Goal: Find specific page/section: Find specific page/section

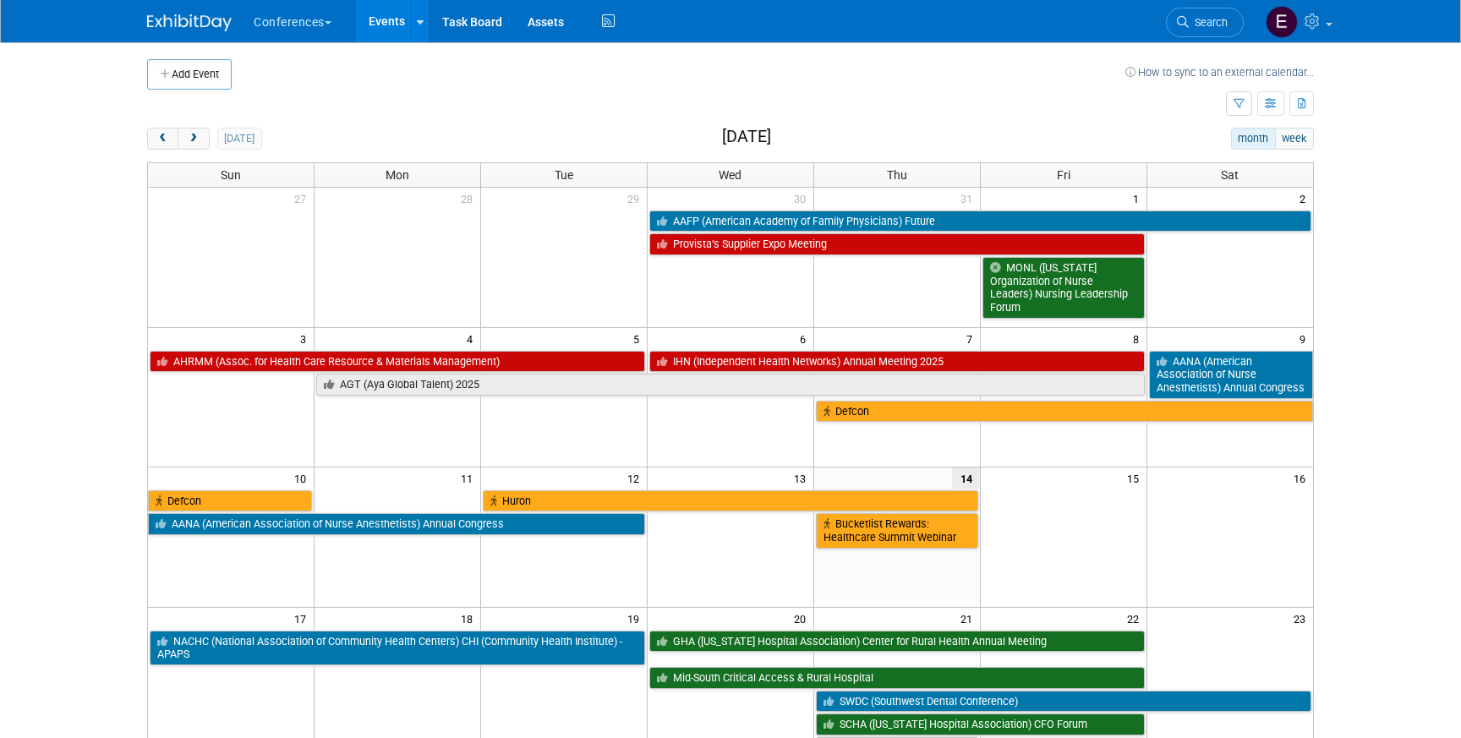
click at [157, 25] on img at bounding box center [189, 22] width 85 height 17
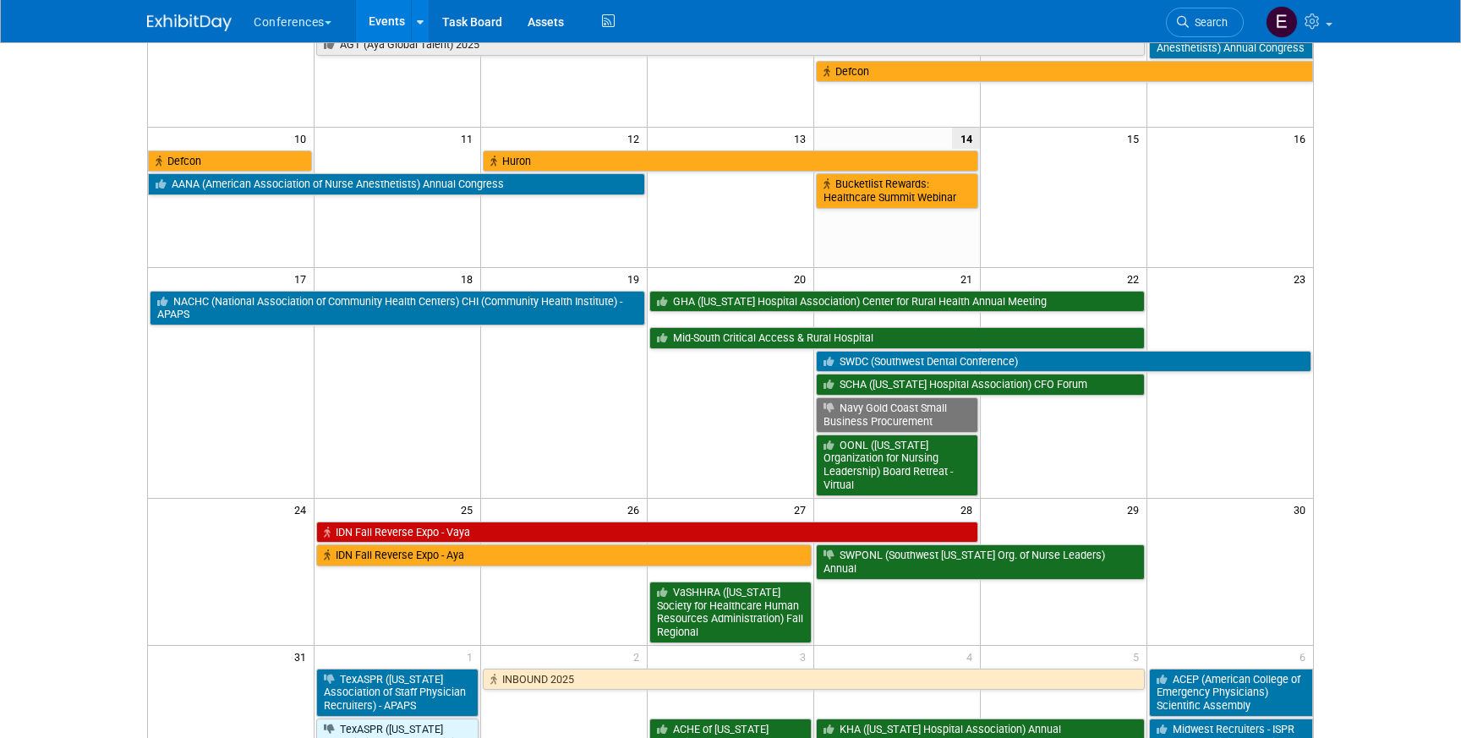
scroll to position [351, 0]
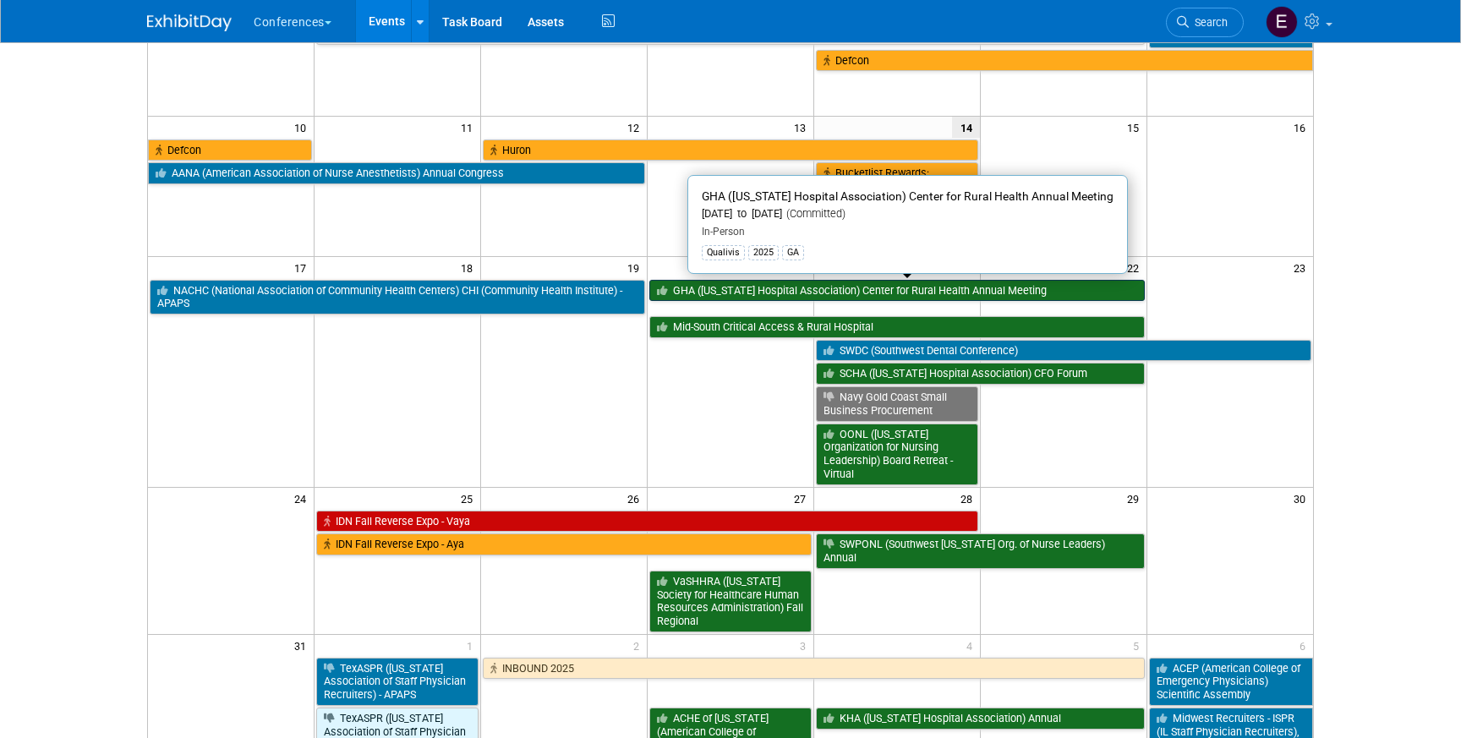
click at [709, 285] on link "GHA ([US_STATE] Hospital Association) Center for Rural Health Annual Meeting" at bounding box center [896, 291] width 495 height 22
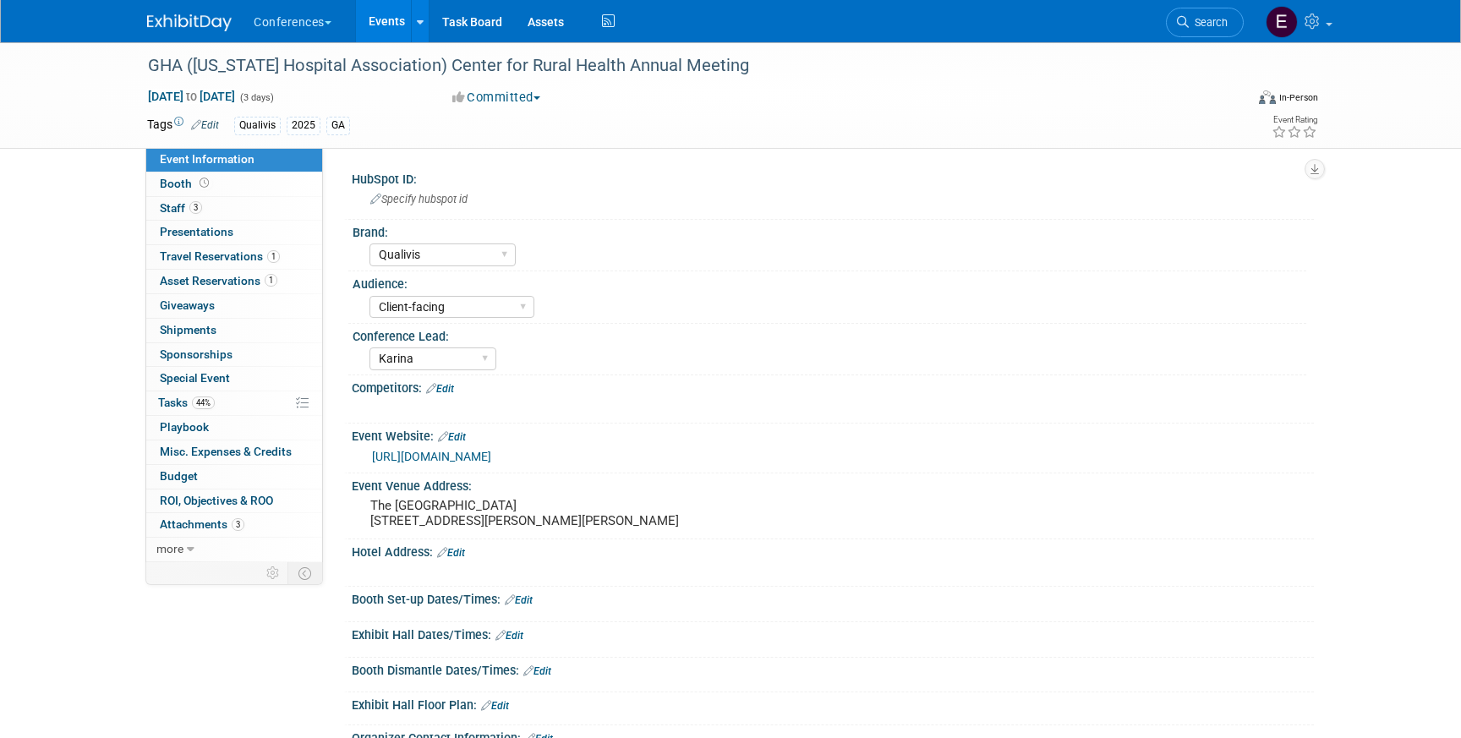
select select "Qualivis"
select select "Client-facing"
select select "Karina"
click at [211, 403] on span "44%" at bounding box center [203, 403] width 23 height 13
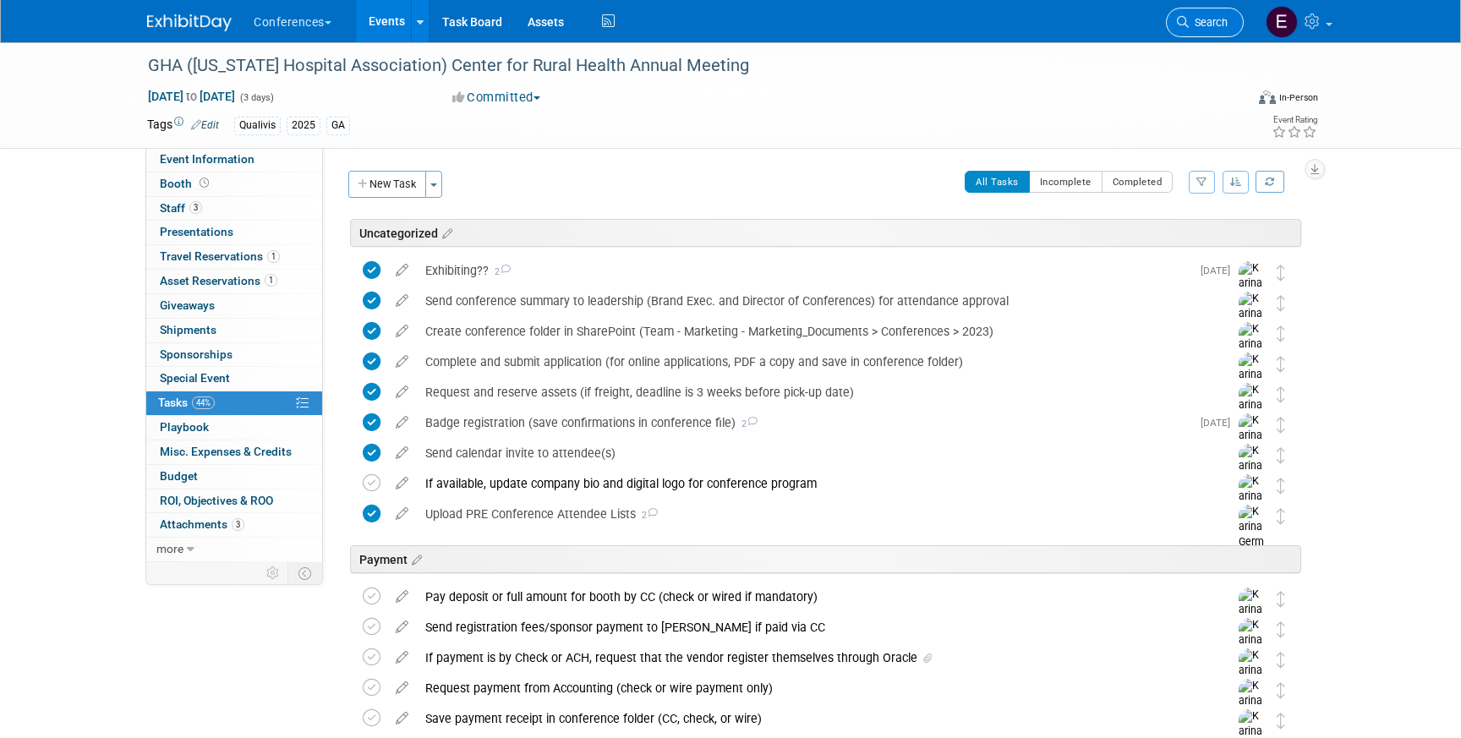
click at [1191, 25] on span "Search" at bounding box center [1208, 22] width 39 height 13
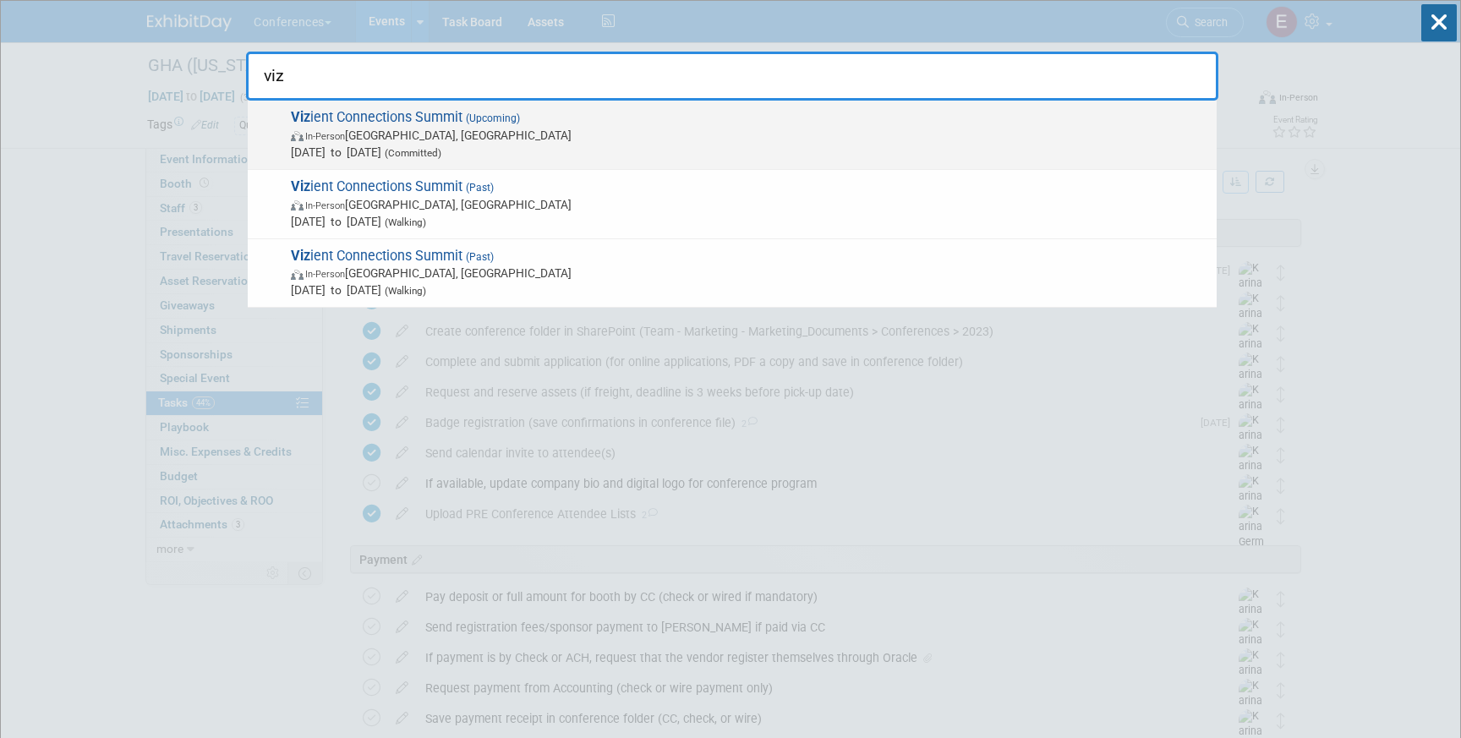
type input "viz"
click at [619, 130] on span "In-Person Las Vegas, NV" at bounding box center [749, 135] width 917 height 17
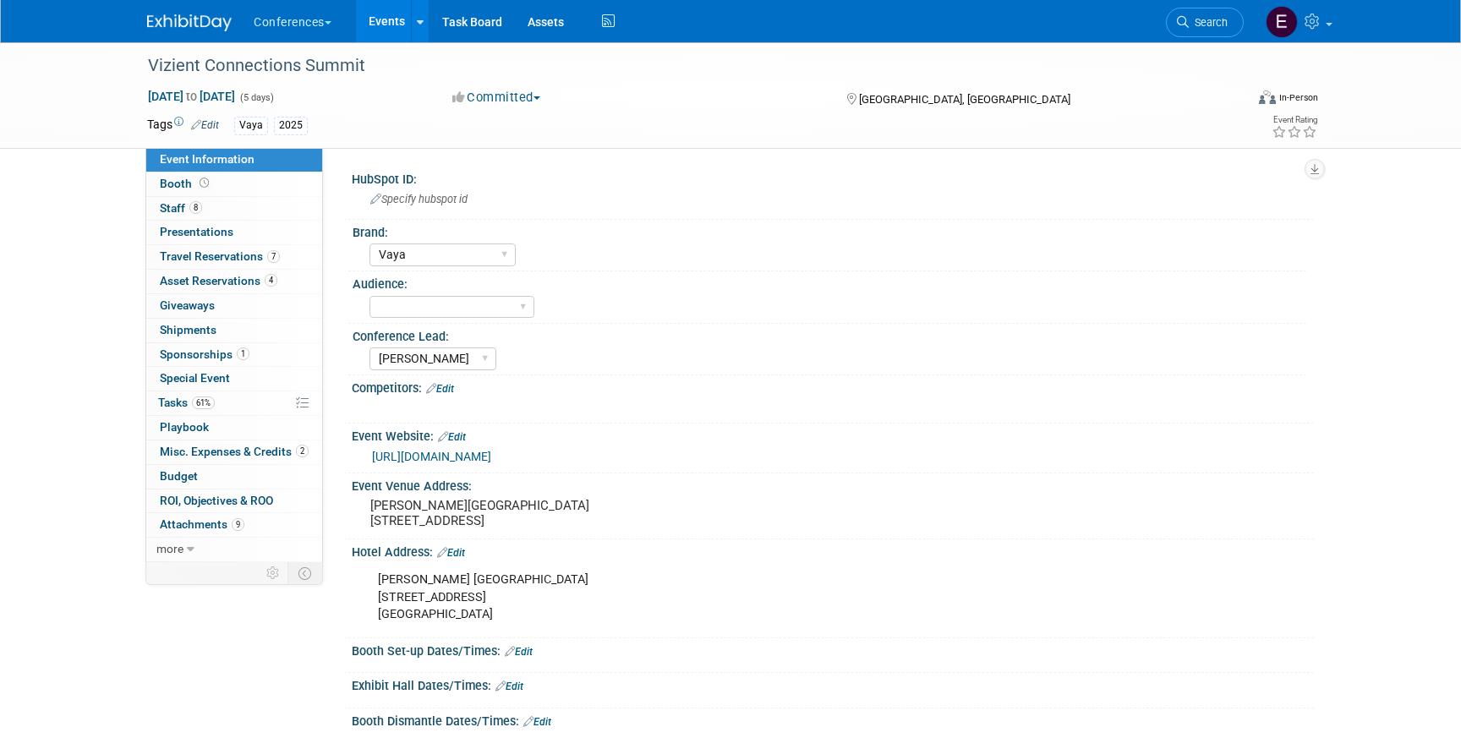
select select "Vaya"
select select "[PERSON_NAME]"
click at [216, 410] on link "61% Tasks 61%" at bounding box center [234, 403] width 176 height 24
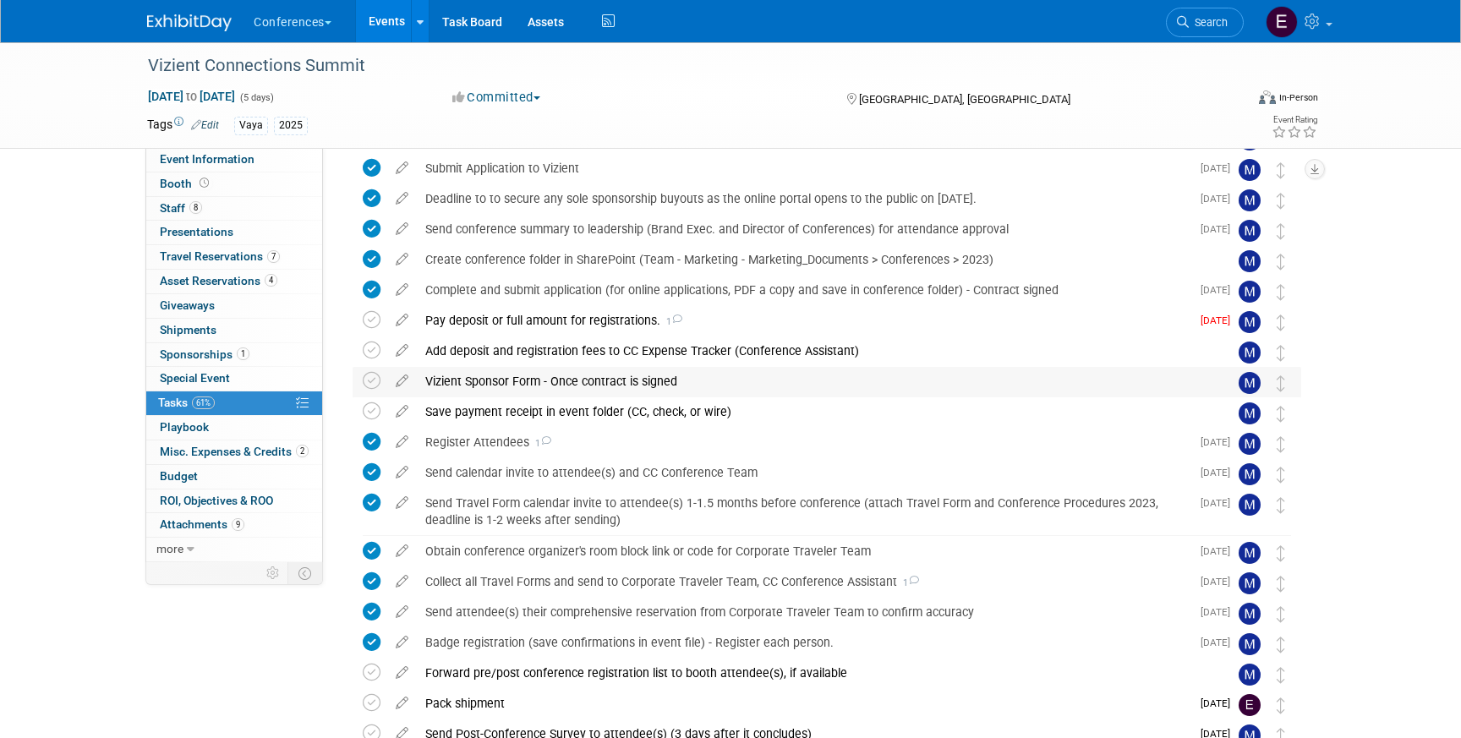
scroll to position [303, 0]
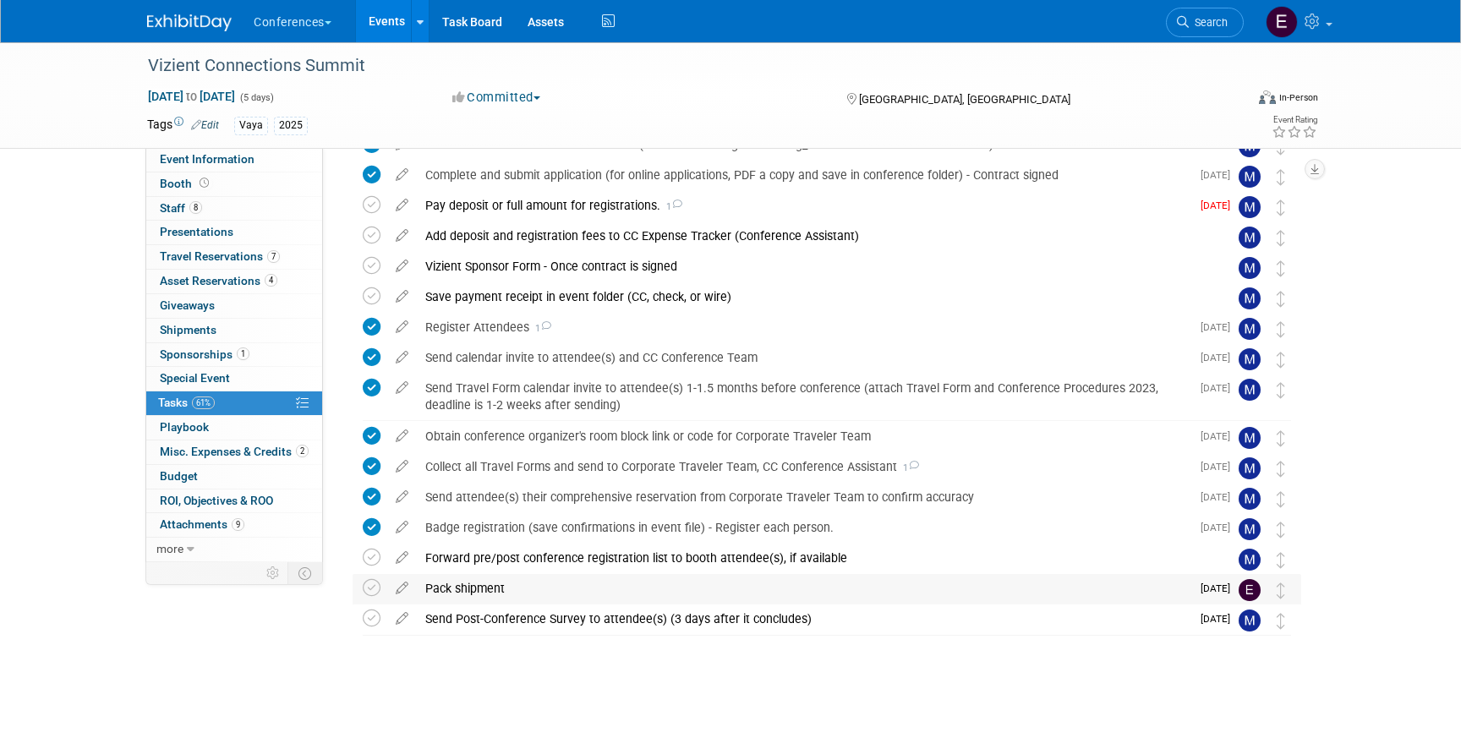
click at [441, 581] on div "Pack shipment" at bounding box center [804, 588] width 774 height 29
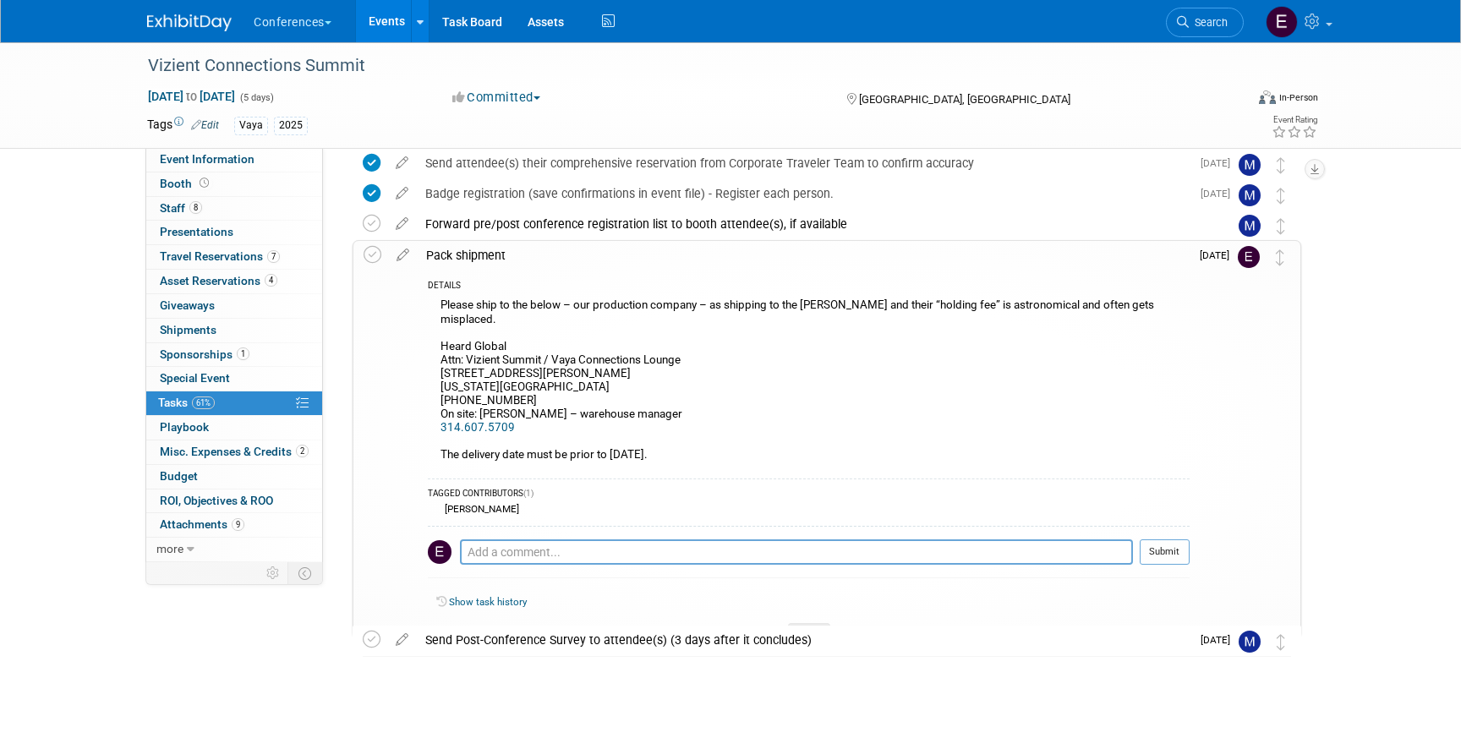
scroll to position [658, 0]
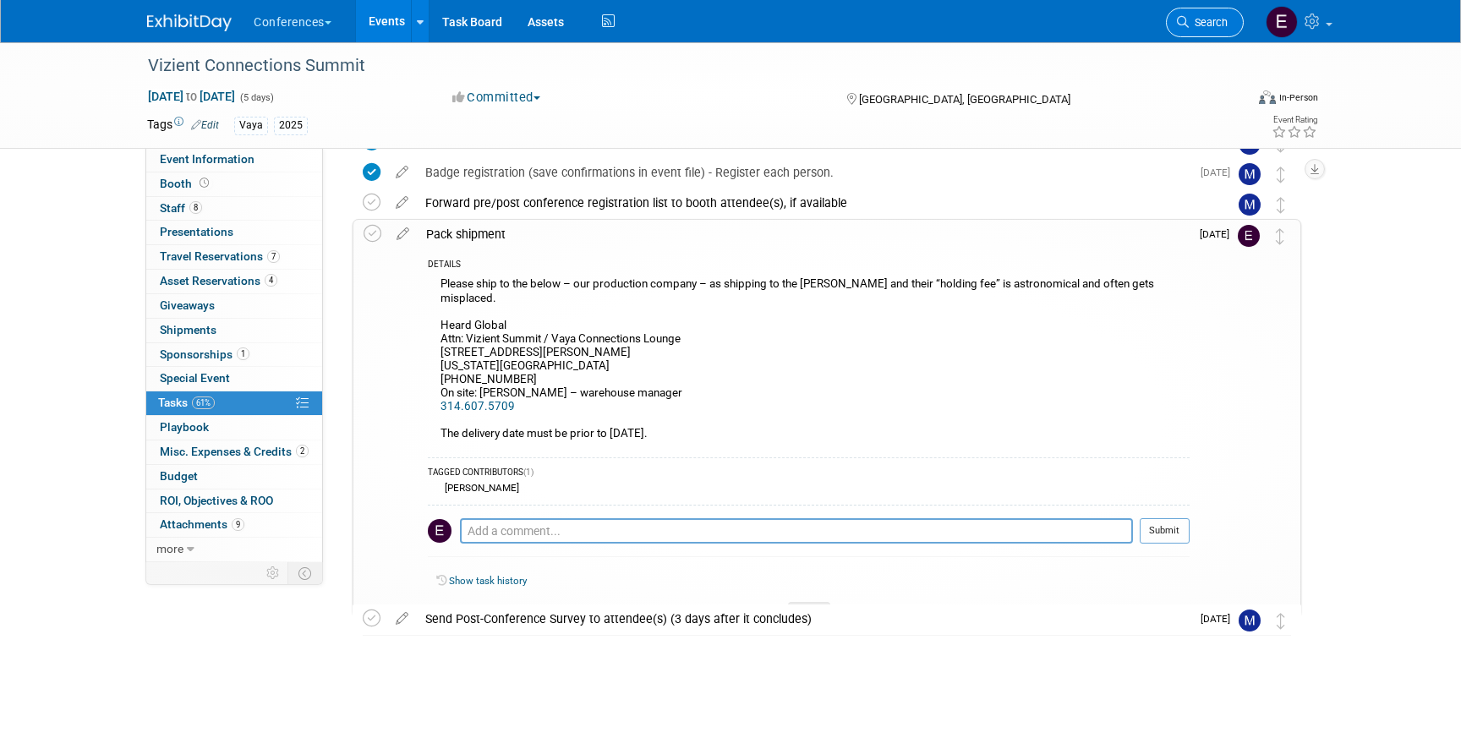
click at [1216, 25] on span "Search" at bounding box center [1208, 22] width 39 height 13
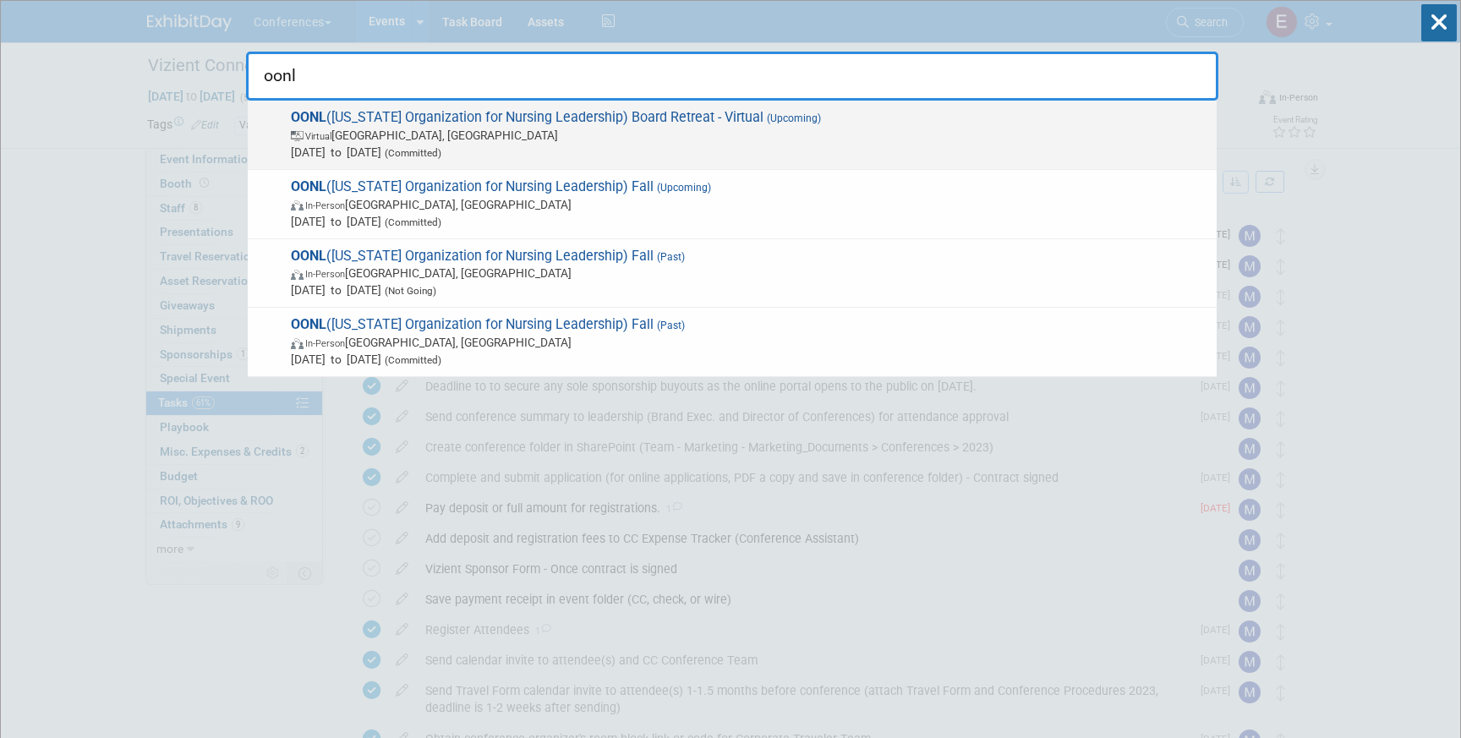
type input "oonl"
click at [665, 131] on span "Virtual Columbus, OH" at bounding box center [749, 135] width 917 height 17
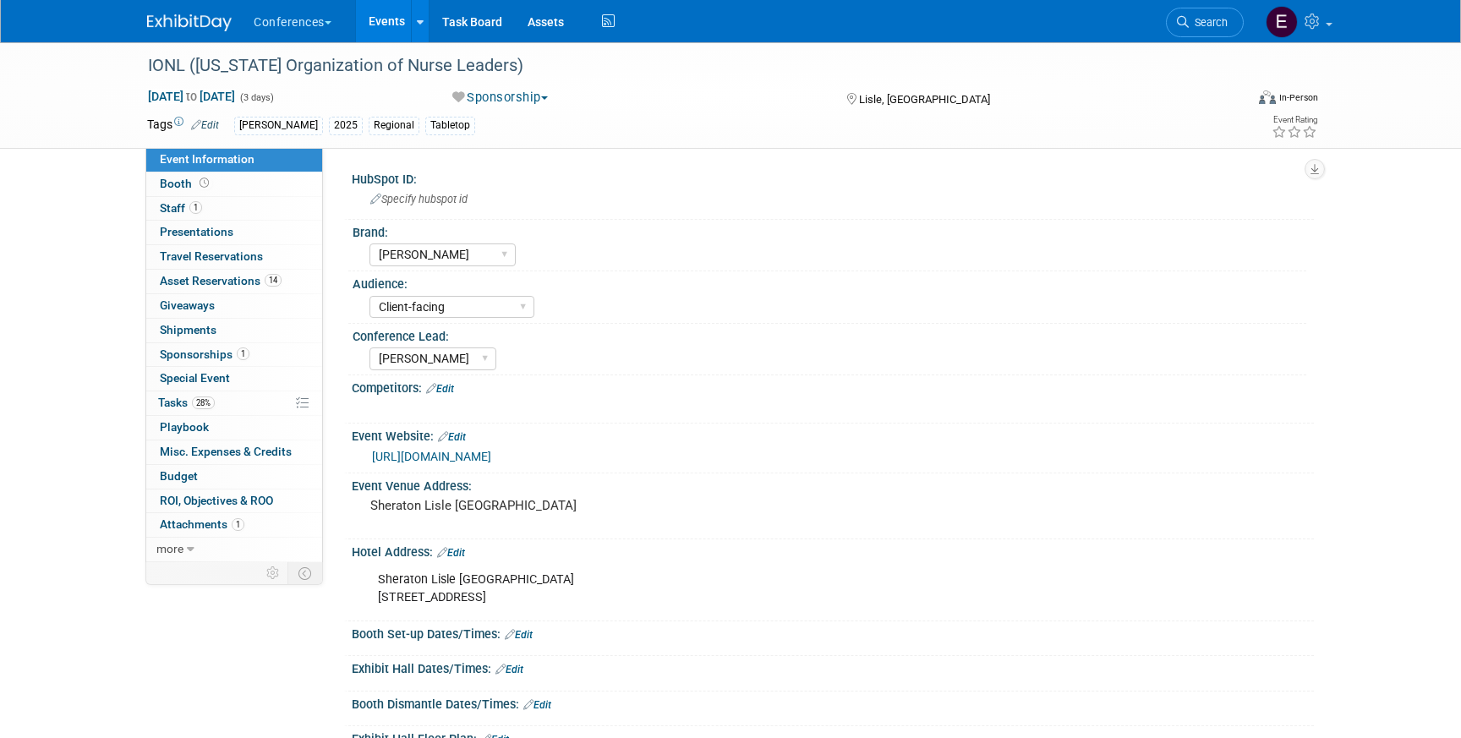
select select "[PERSON_NAME]"
select select "Client-facing"
select select "[PERSON_NAME]"
click at [172, 408] on span "Tasks 28%" at bounding box center [186, 403] width 57 height 14
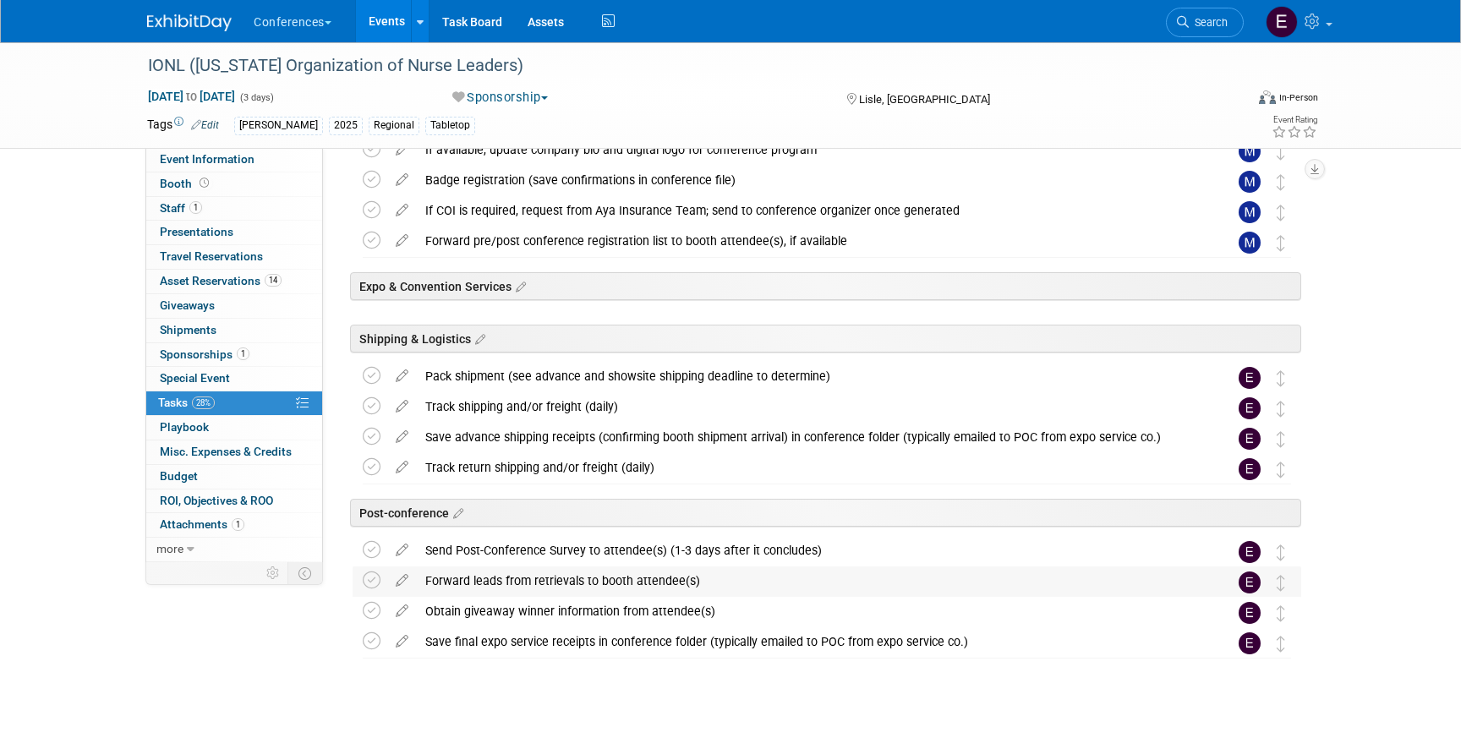
scroll to position [557, 0]
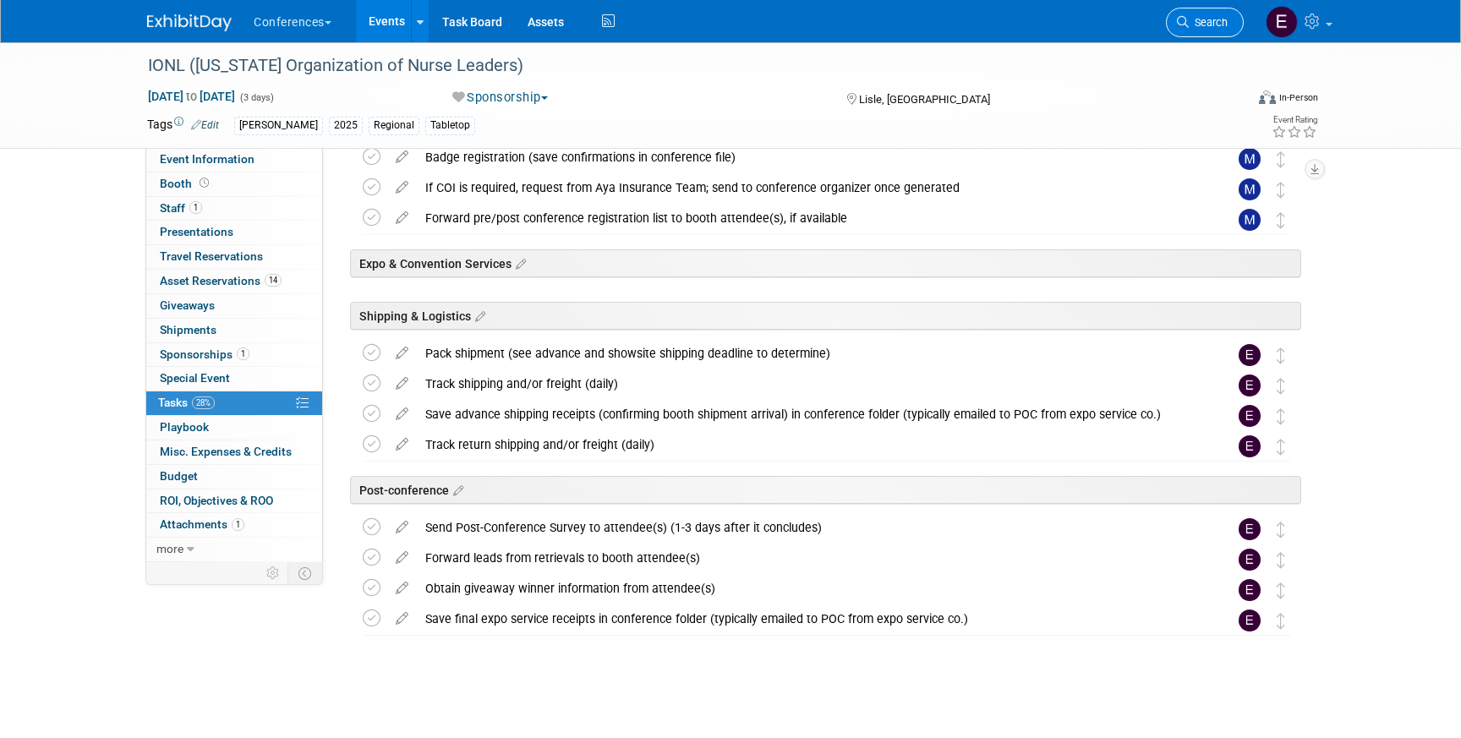
click at [1205, 31] on link "Search" at bounding box center [1205, 23] width 78 height 30
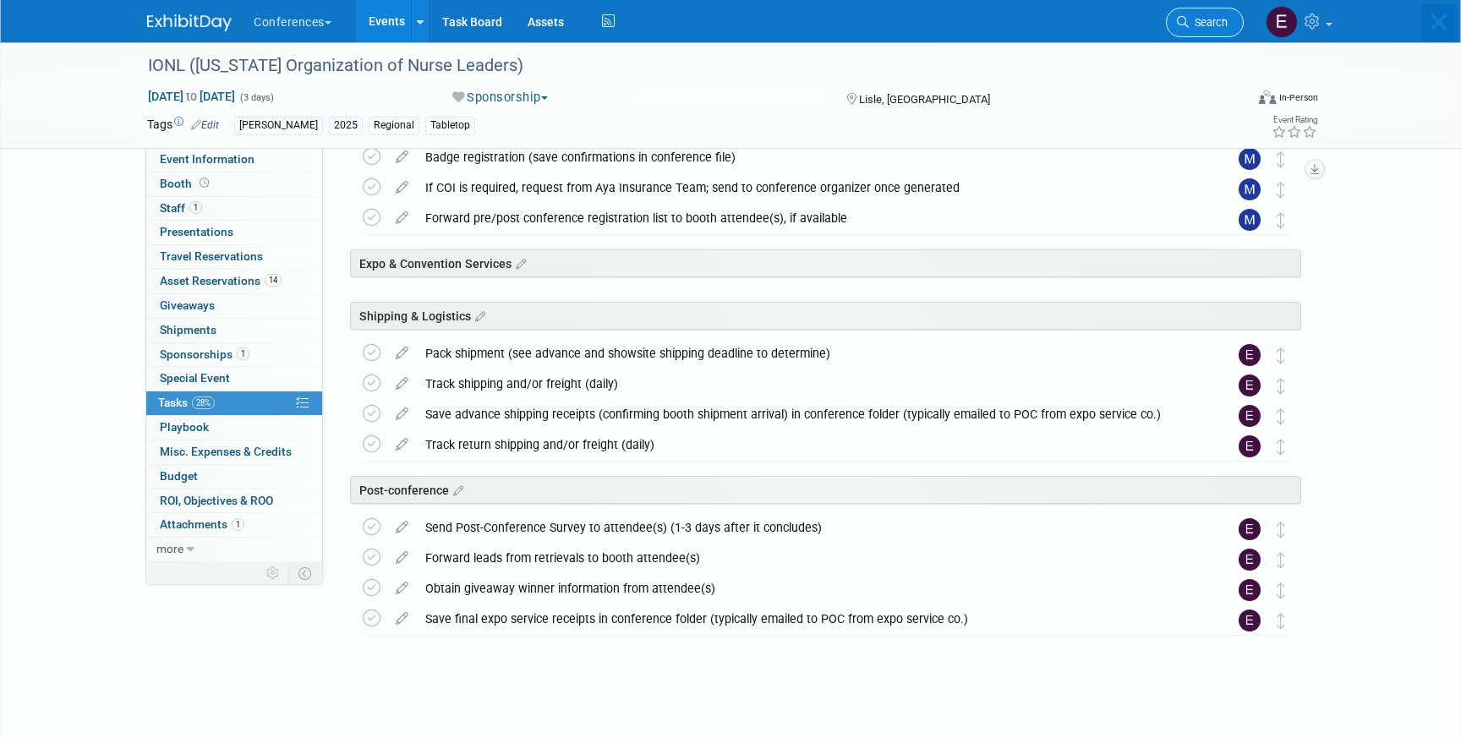
scroll to position [0, 0]
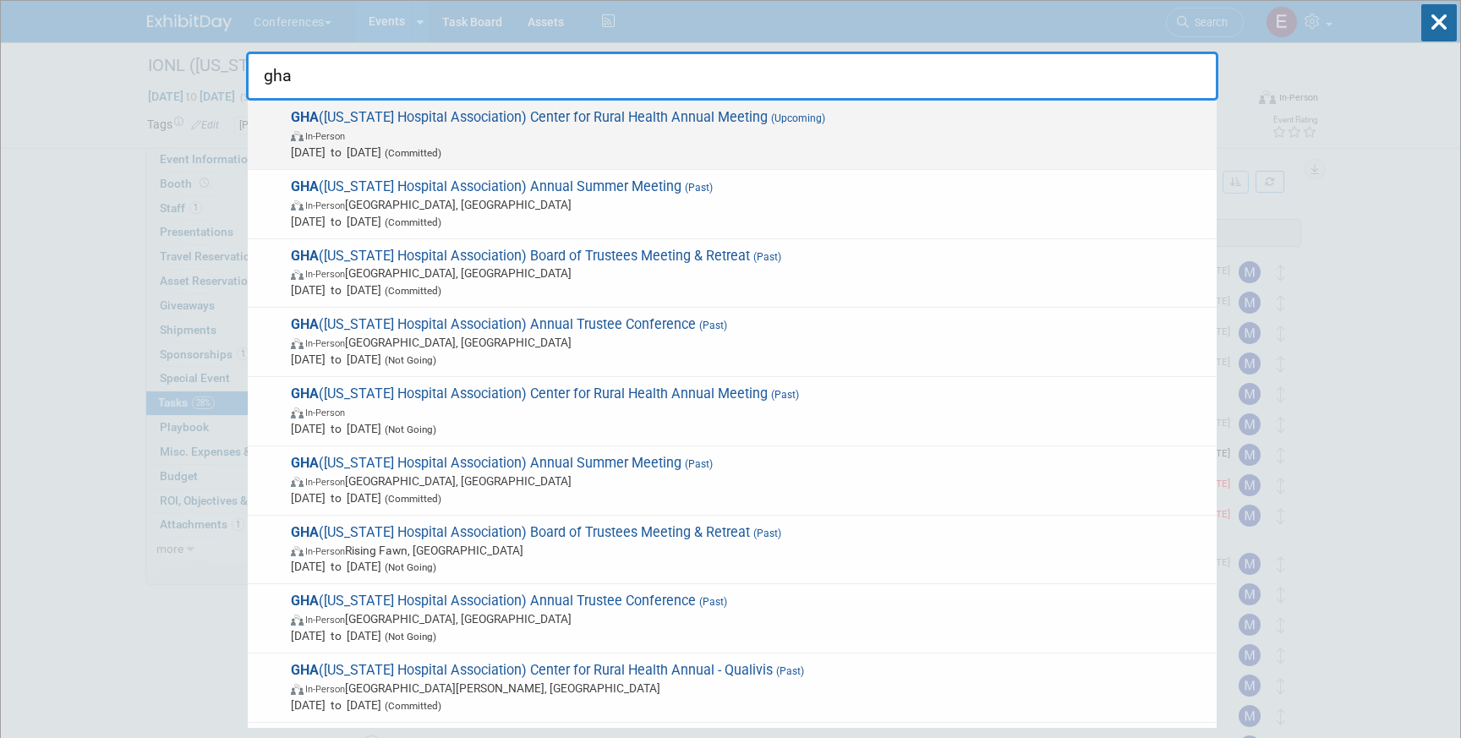
type input "gha"
click at [774, 149] on span "Aug 20, 2025 to Aug 22, 2025 (Committed)" at bounding box center [749, 152] width 917 height 17
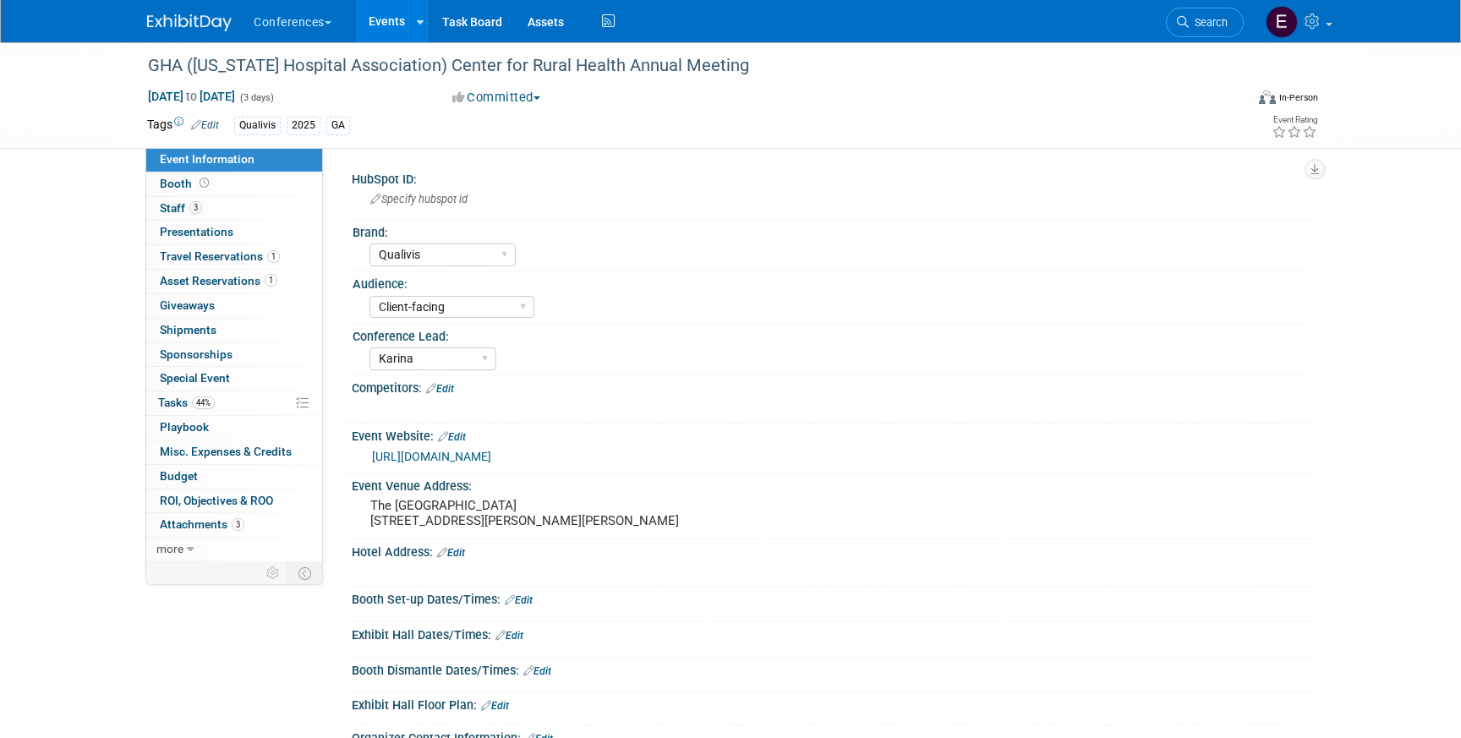
select select "Qualivis"
select select "Client-facing"
select select "Karina"
click at [223, 405] on link "44% Tasks 44%" at bounding box center [234, 403] width 176 height 24
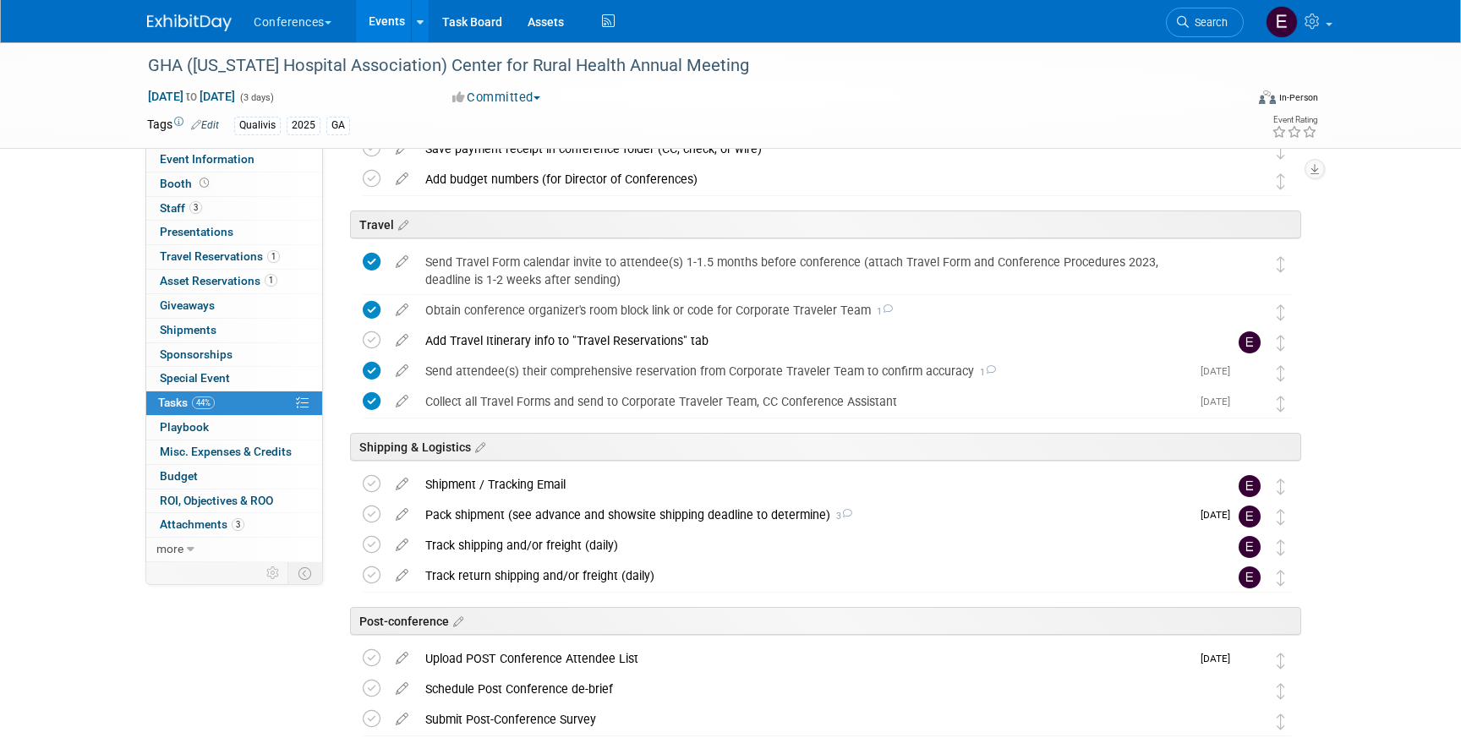
scroll to position [606, 0]
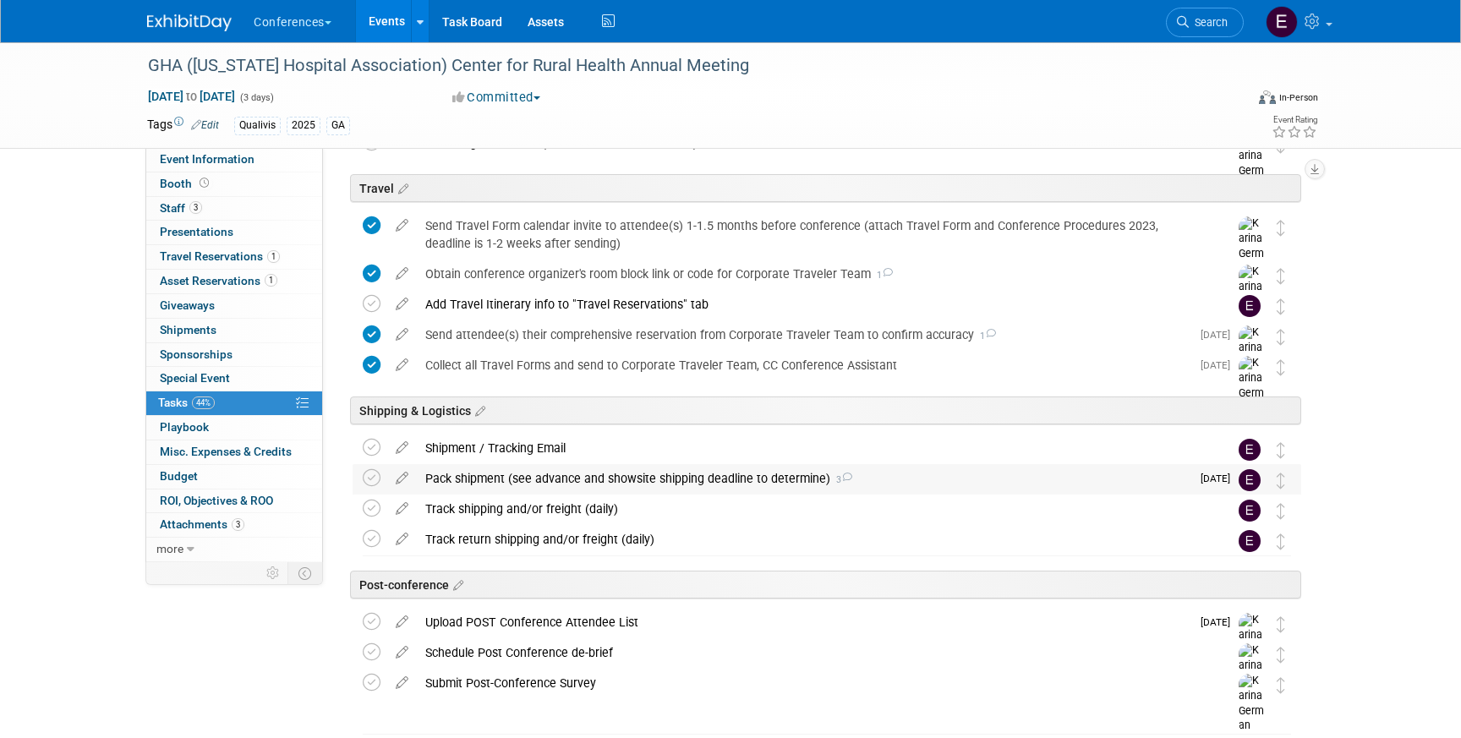
click at [535, 473] on div "Pack shipment (see advance and showsite shipping deadline to determine) 3" at bounding box center [804, 478] width 774 height 29
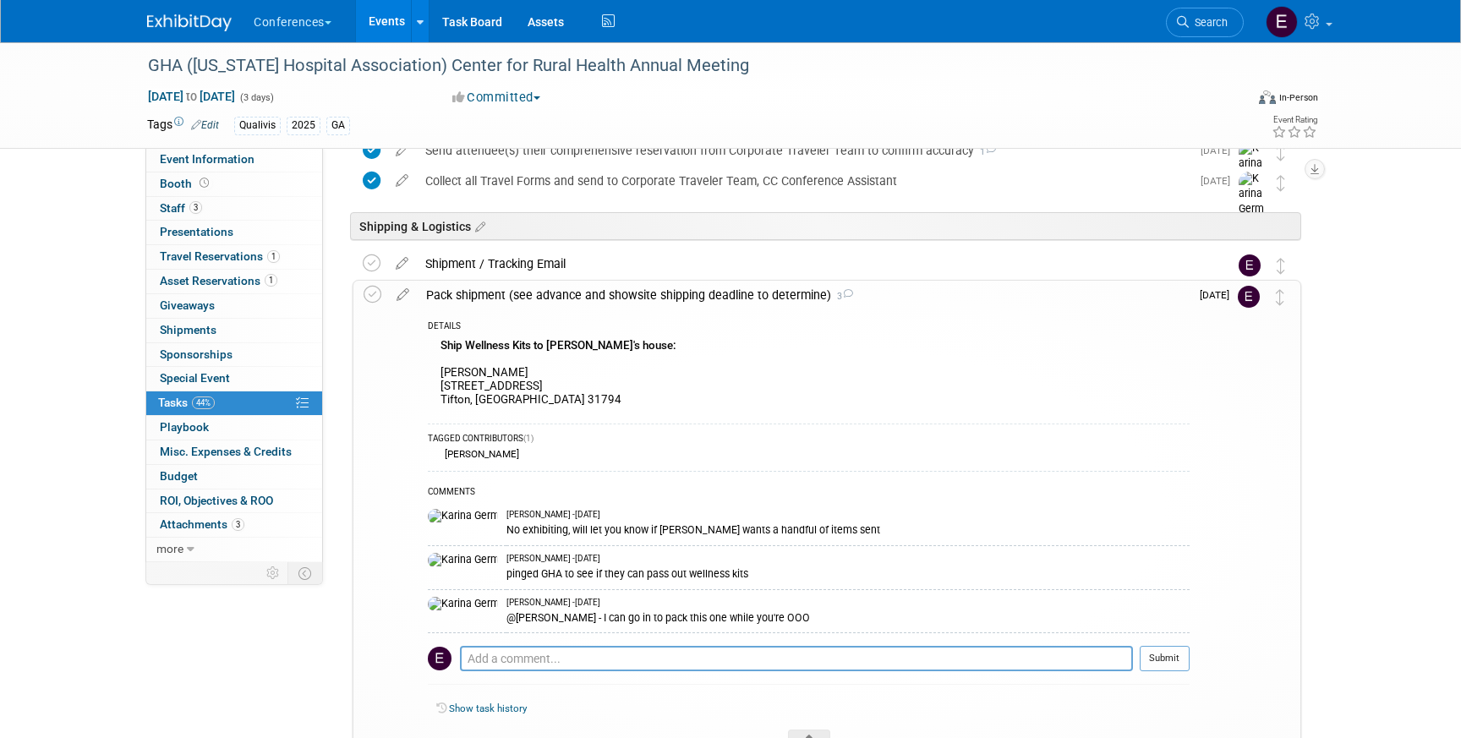
scroll to position [795, 0]
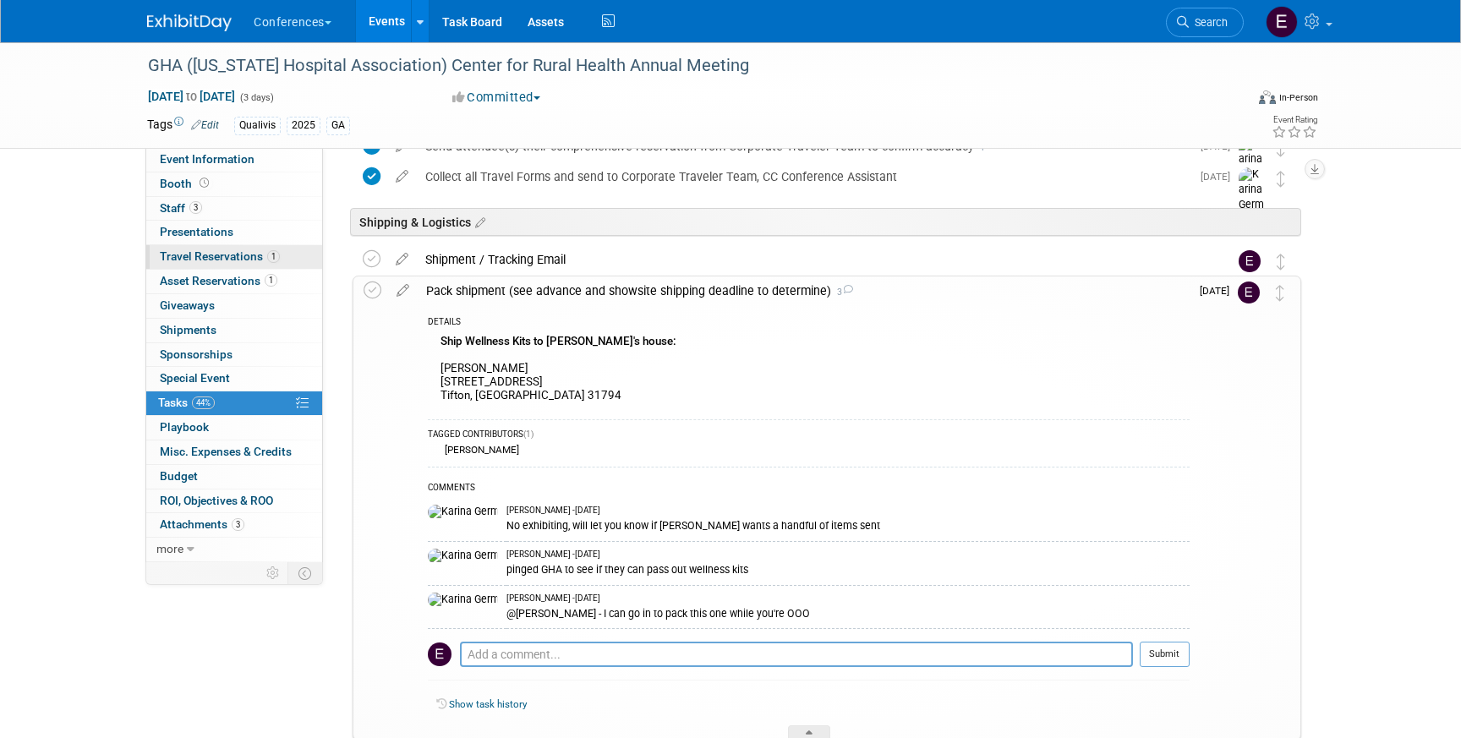
click at [213, 255] on span "Travel Reservations 1" at bounding box center [220, 256] width 120 height 14
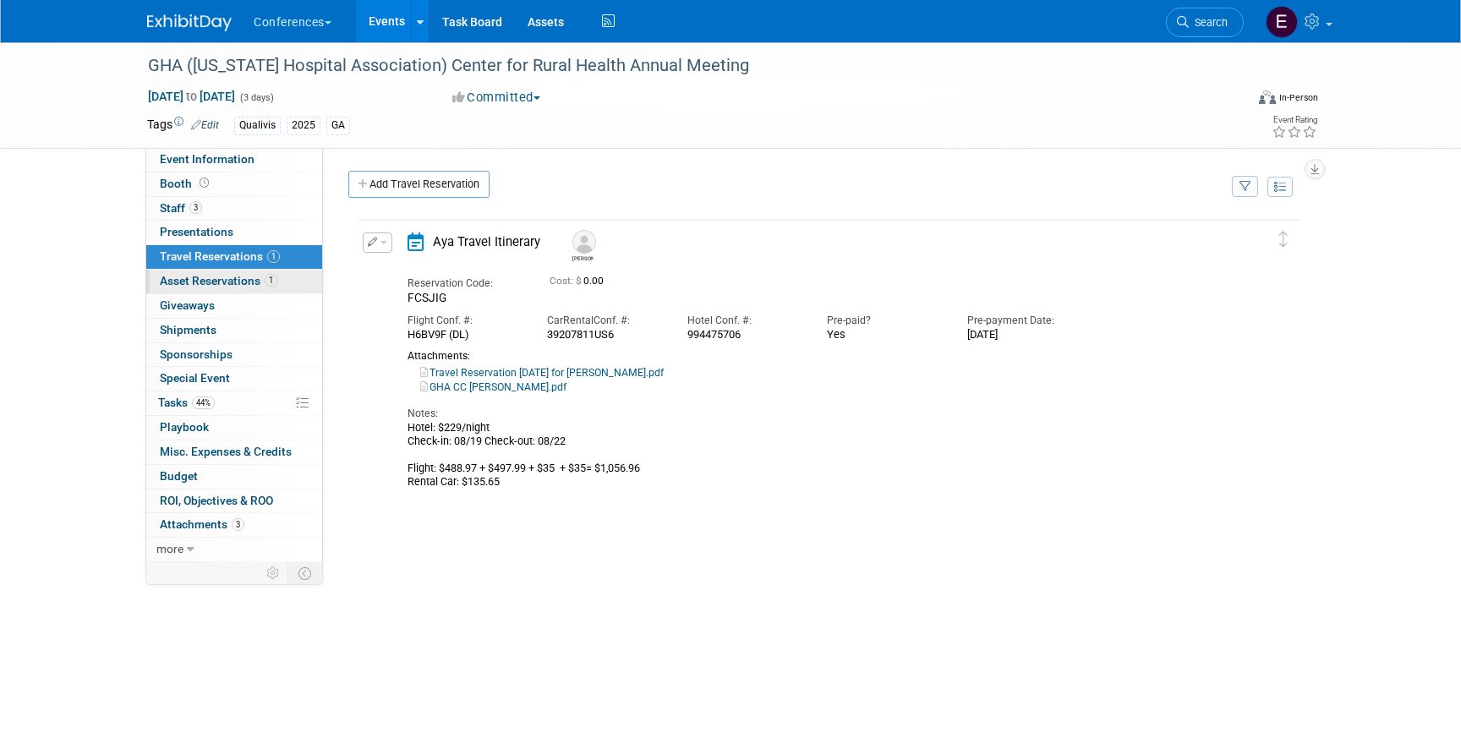
click at [222, 281] on span "Asset Reservations 1" at bounding box center [219, 281] width 118 height 14
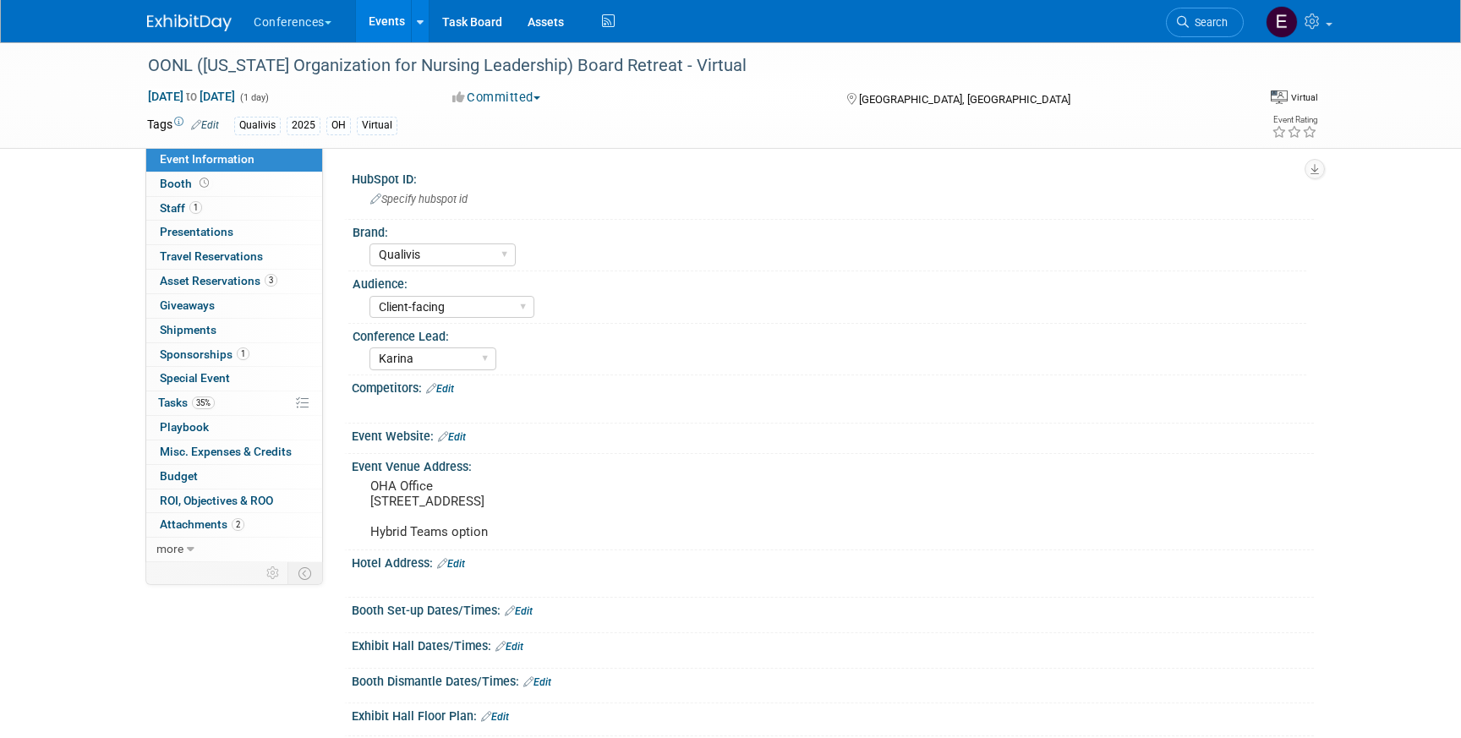
select select "Qualivis"
select select "Client-facing"
select select "Karina"
click at [242, 278] on span "Asset Reservations 3" at bounding box center [219, 281] width 118 height 14
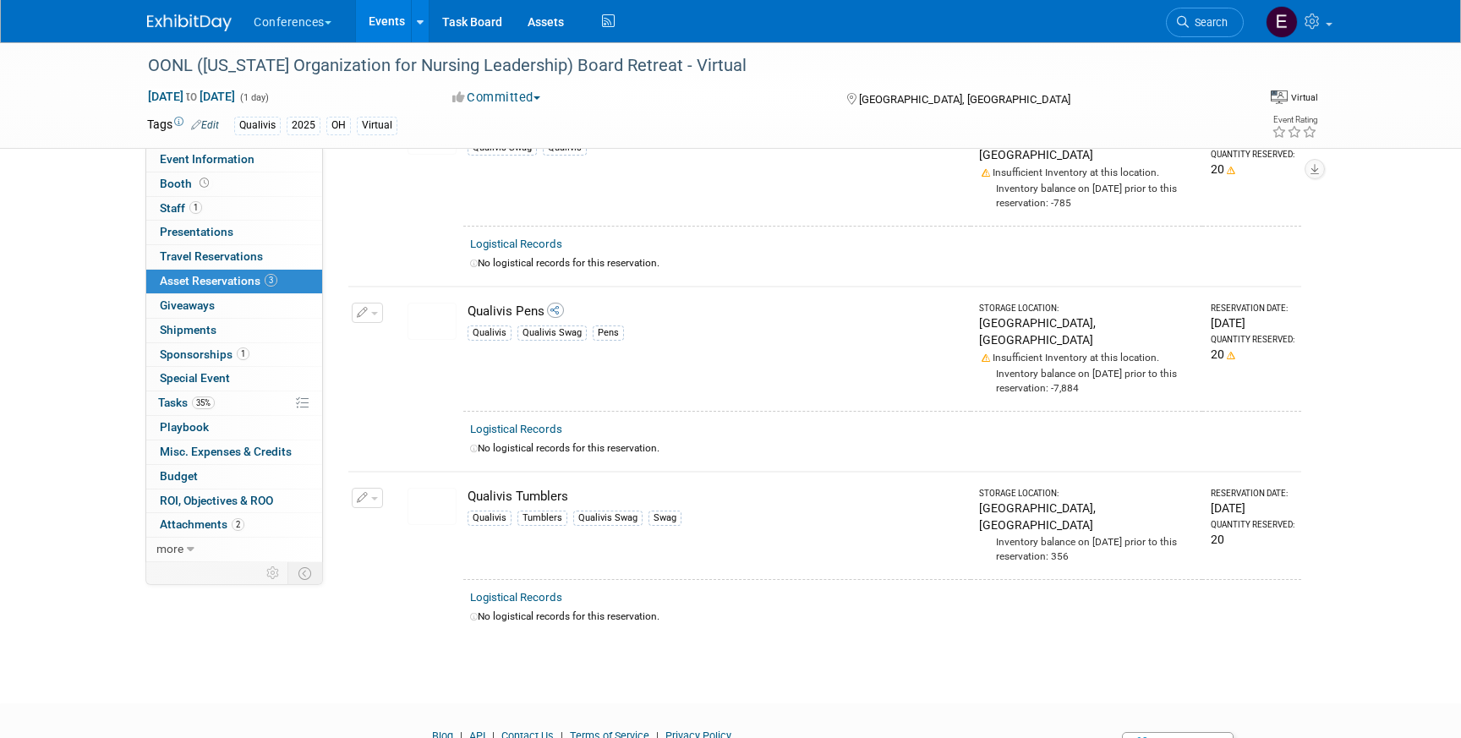
scroll to position [129, 0]
click at [1214, 19] on span "Search" at bounding box center [1208, 22] width 39 height 13
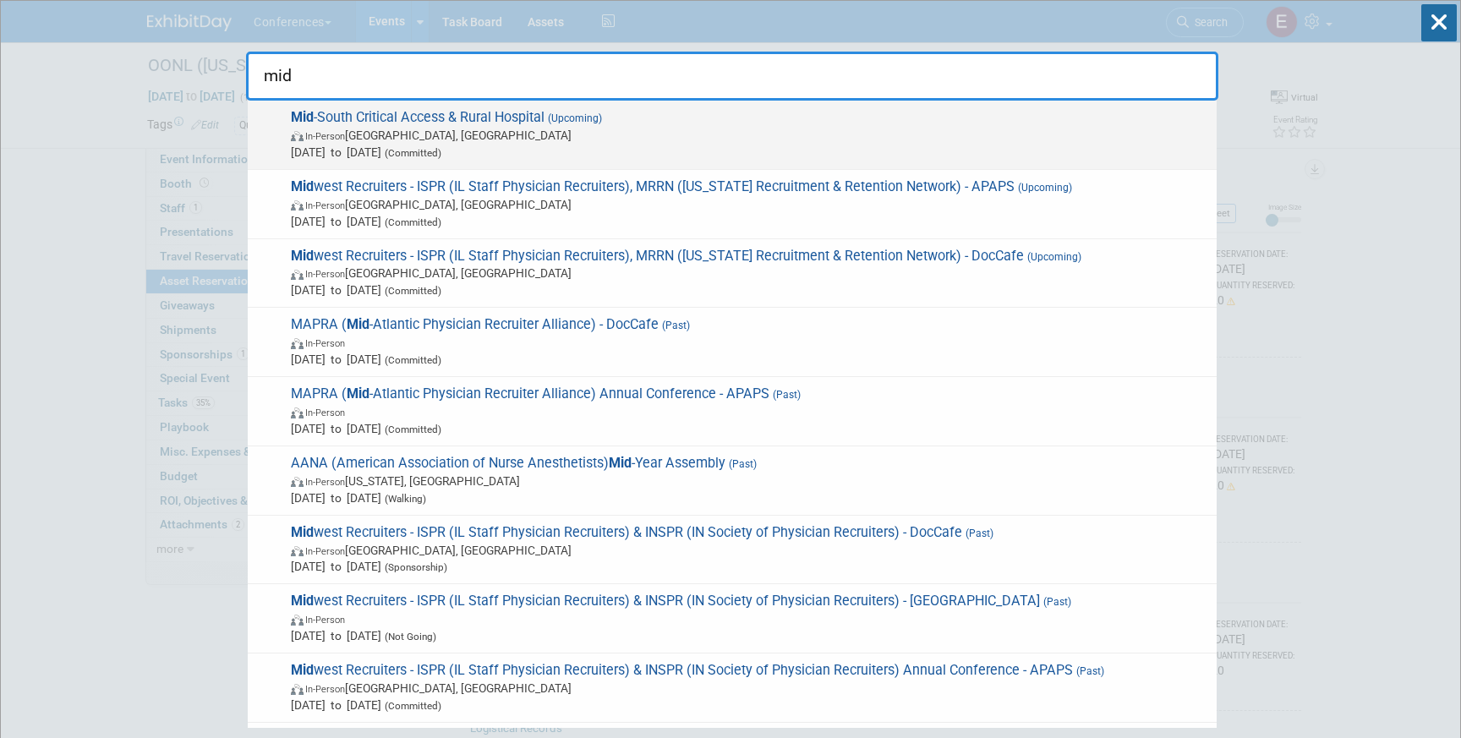
type input "mid"
click at [545, 140] on span "In-Person Louisville, KY" at bounding box center [749, 135] width 917 height 17
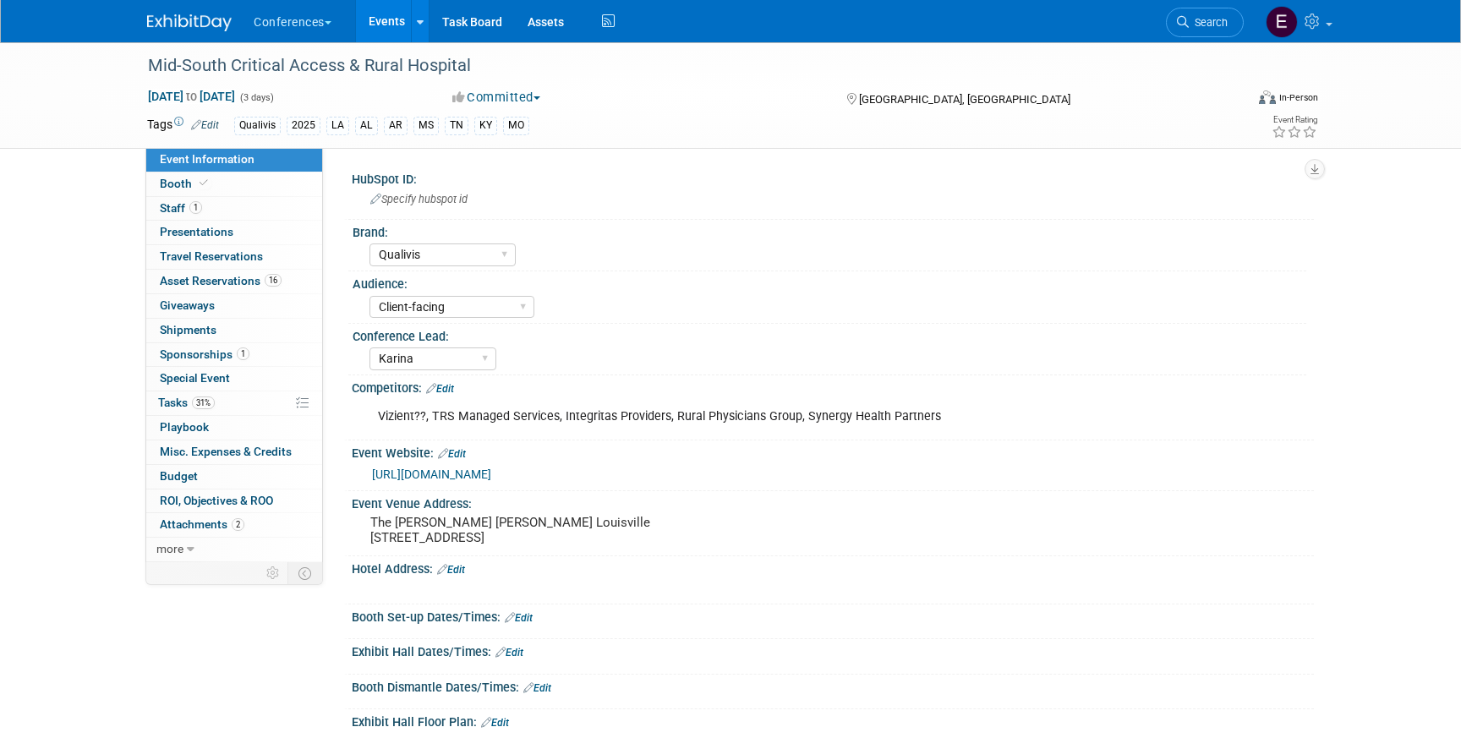
select select "Qualivis"
select select "Client-facing"
select select "Karina"
click at [267, 282] on span "16" at bounding box center [273, 280] width 17 height 13
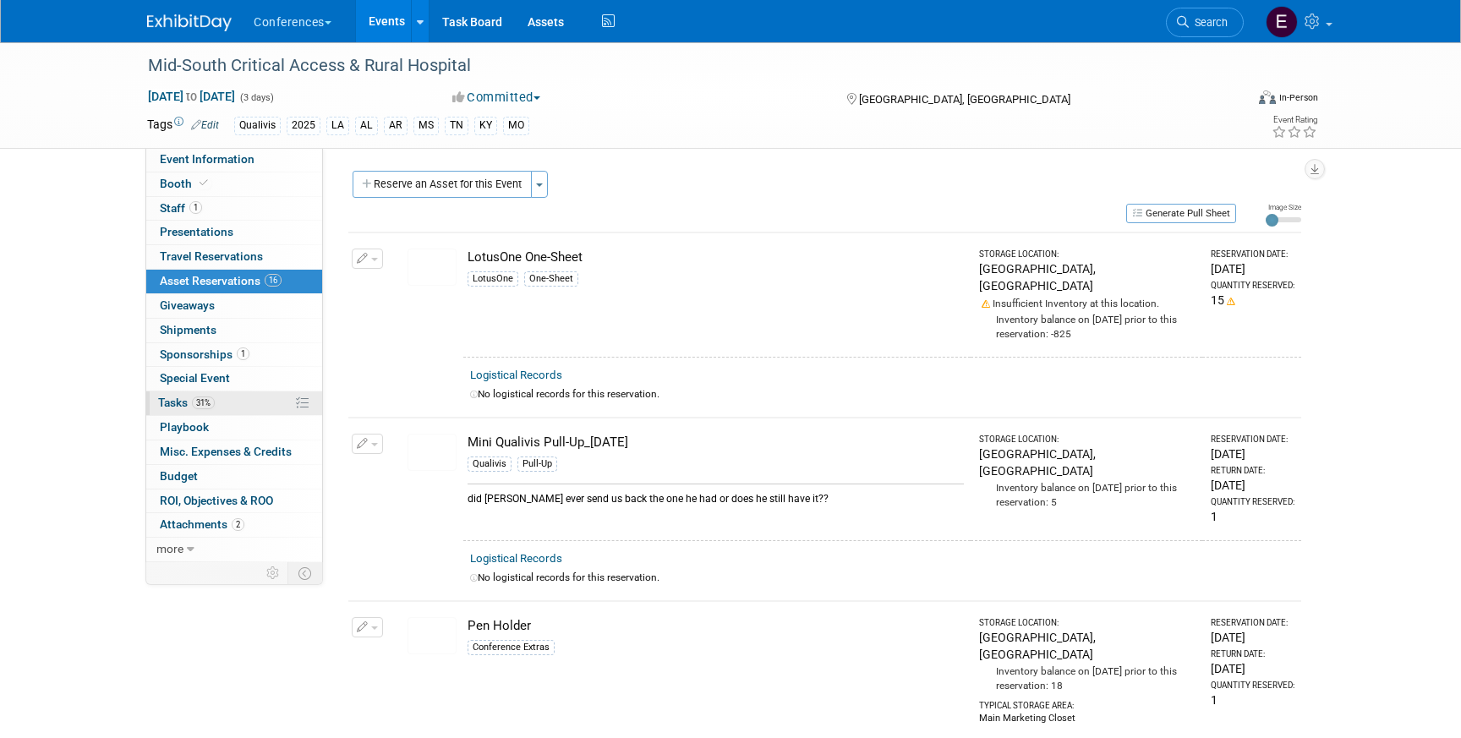
click at [219, 407] on link "31% Tasks 31%" at bounding box center [234, 403] width 176 height 24
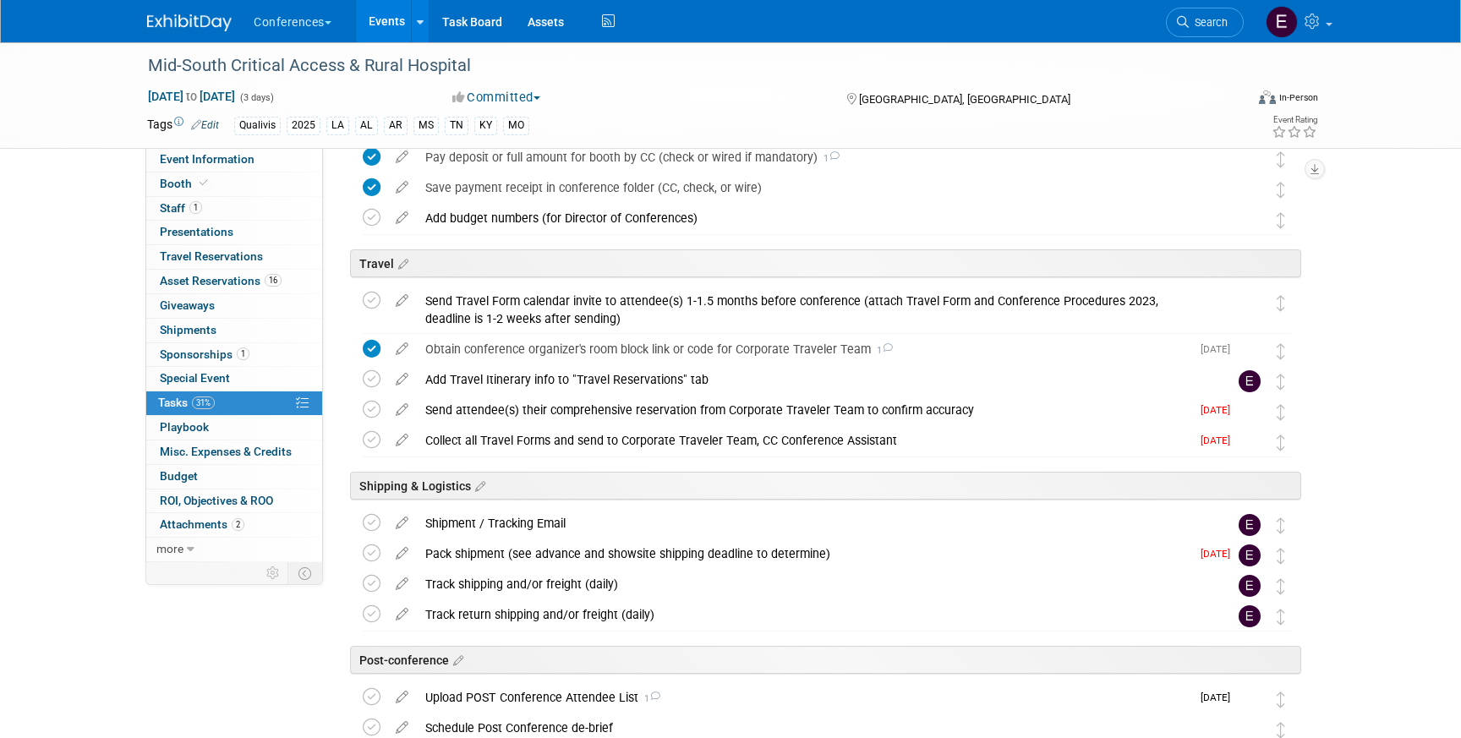
scroll to position [484, 0]
